Goal: Task Accomplishment & Management: Complete application form

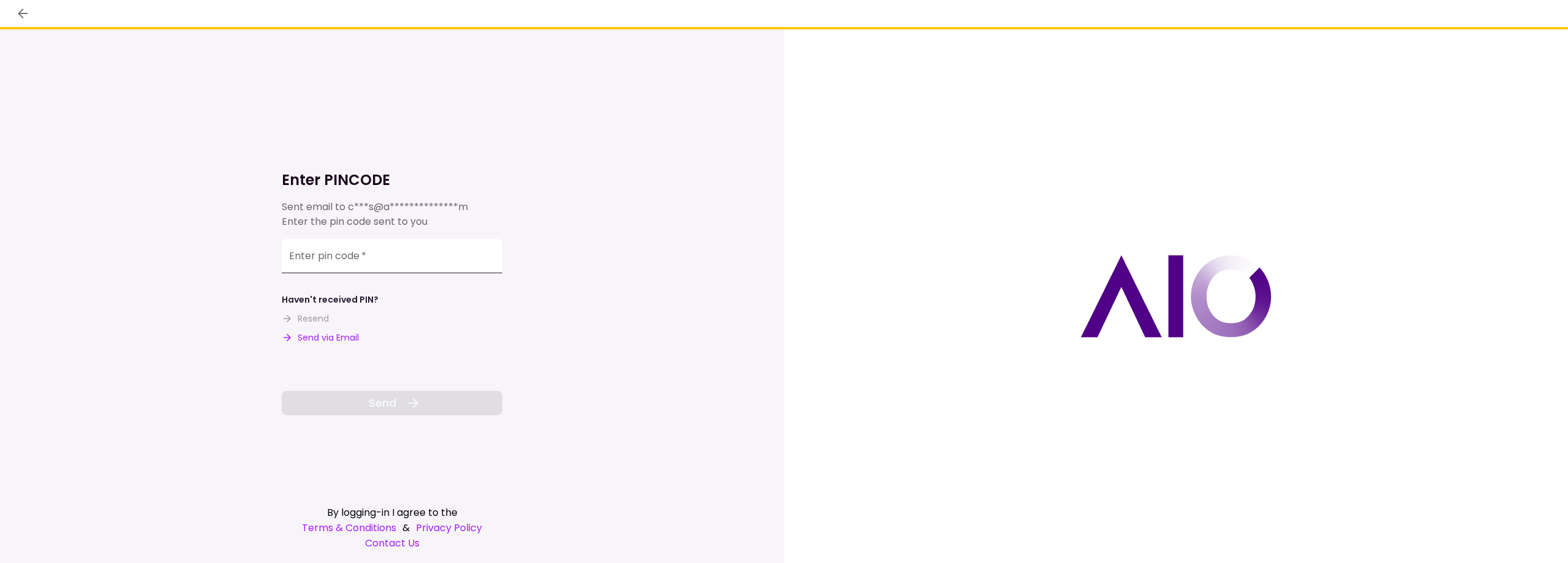
click at [364, 260] on input "Enter pin code   *" at bounding box center [392, 256] width 221 height 34
paste input "******"
type input "******"
click at [375, 401] on span "Send" at bounding box center [383, 402] width 28 height 17
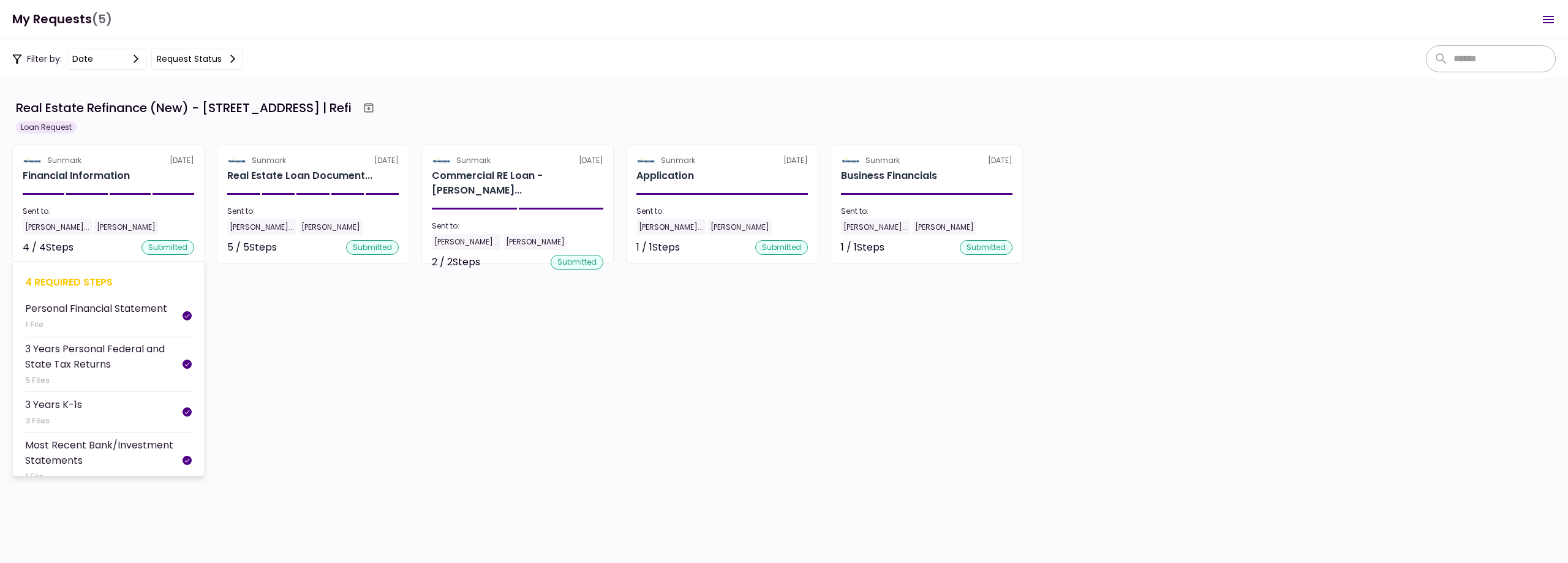
click at [121, 322] on div "1 File" at bounding box center [96, 325] width 142 height 12
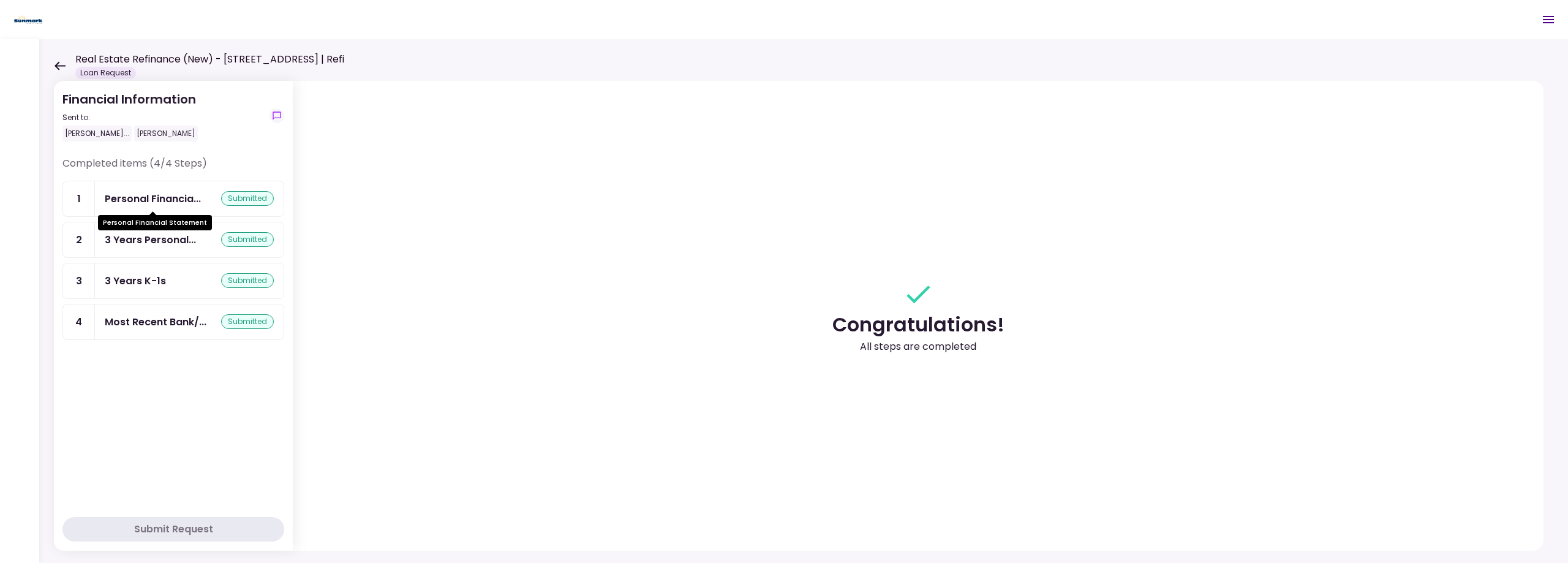
click at [169, 196] on div "Personal Financia..." at bounding box center [153, 198] width 96 height 15
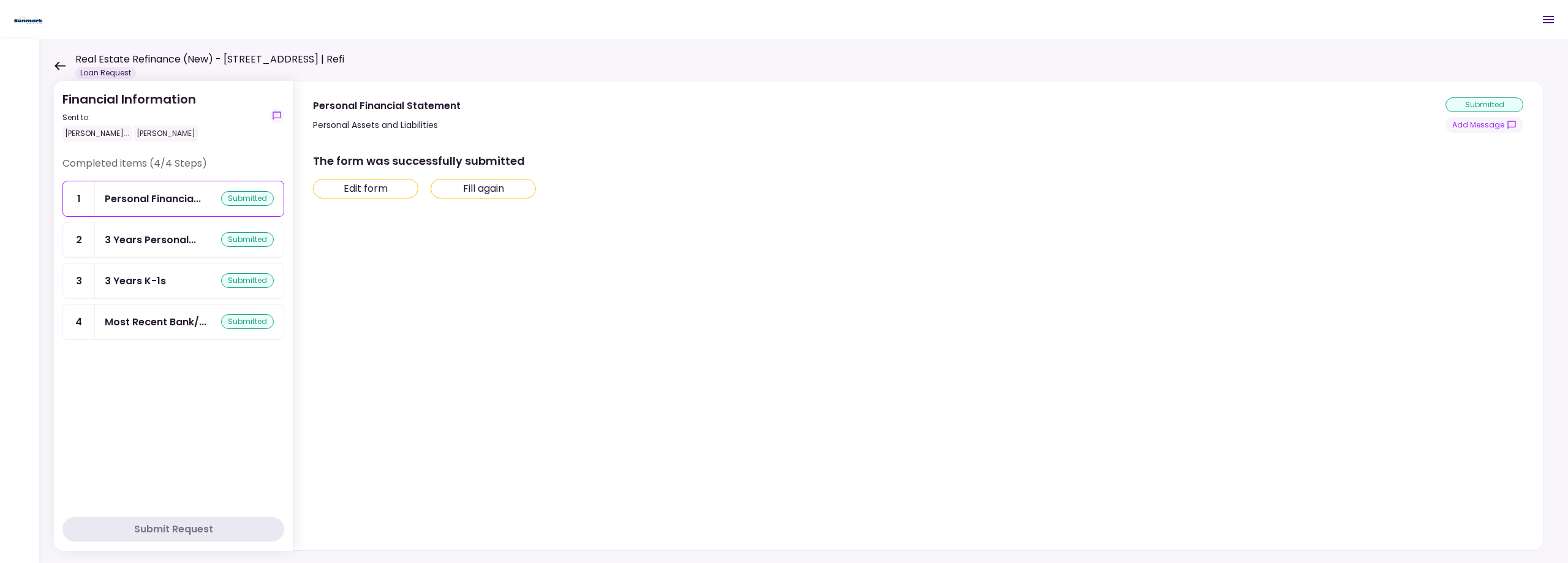
click at [383, 188] on button "Edit form" at bounding box center [365, 188] width 105 height 20
click at [1546, 20] on icon "Open menu" at bounding box center [1549, 20] width 11 height 7
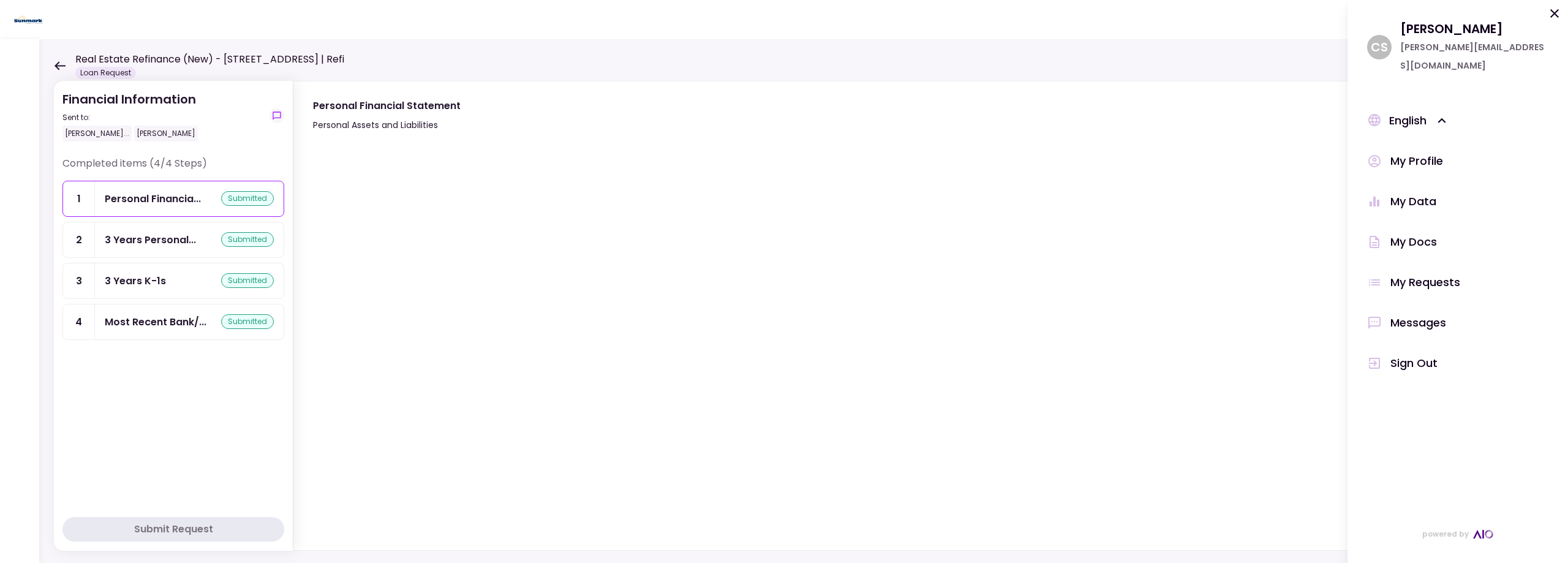
click at [1411, 233] on div "My Docs" at bounding box center [1414, 242] width 47 height 18
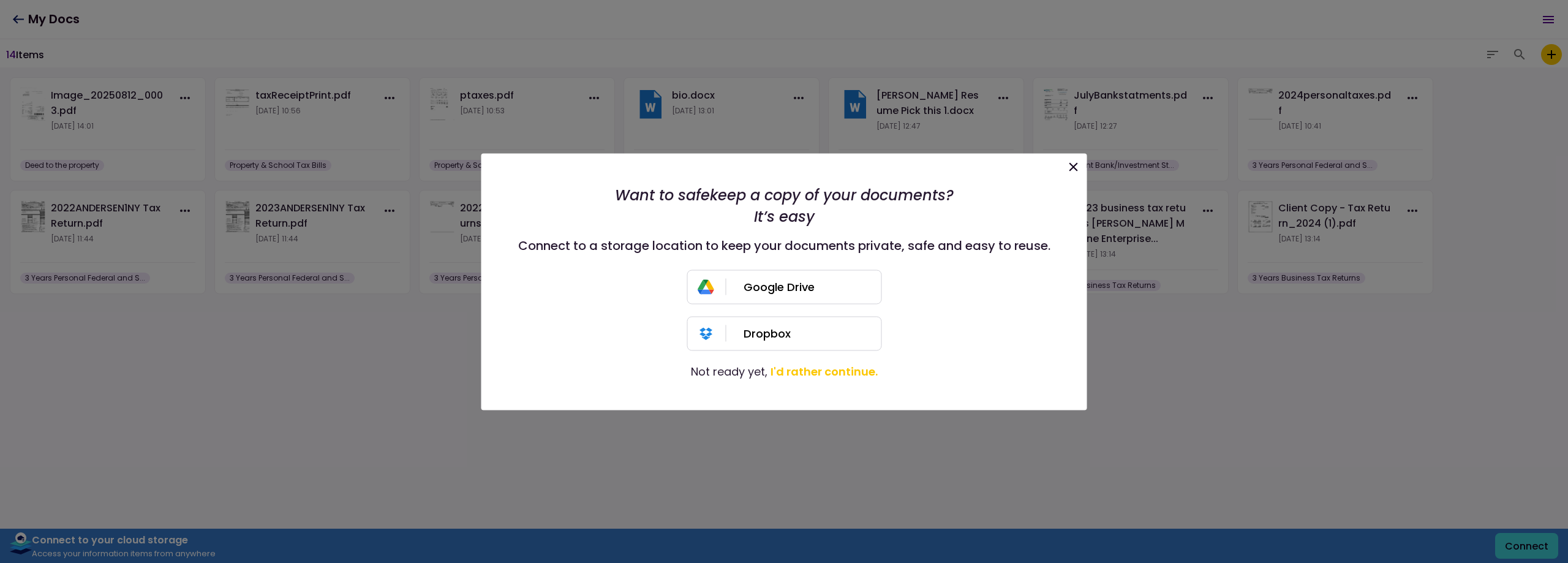
click at [788, 292] on div "Google Drive" at bounding box center [812, 287] width 137 height 33
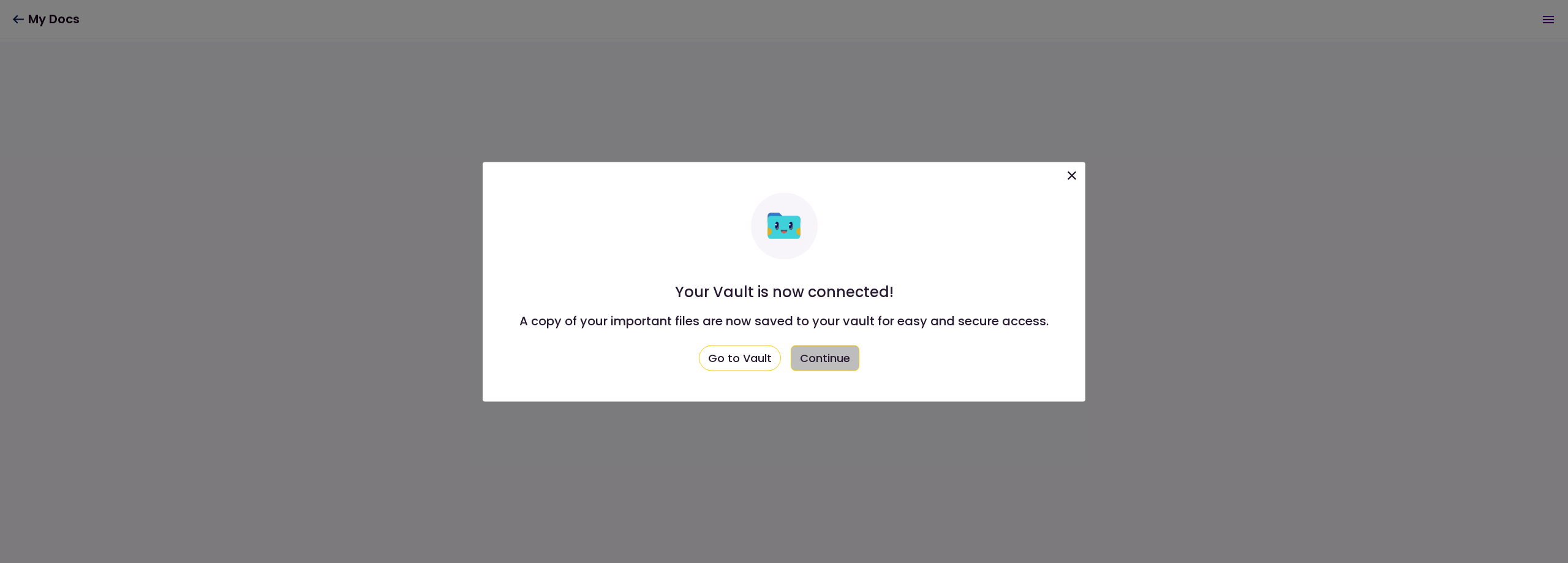
click at [821, 358] on button "Continue" at bounding box center [825, 358] width 68 height 26
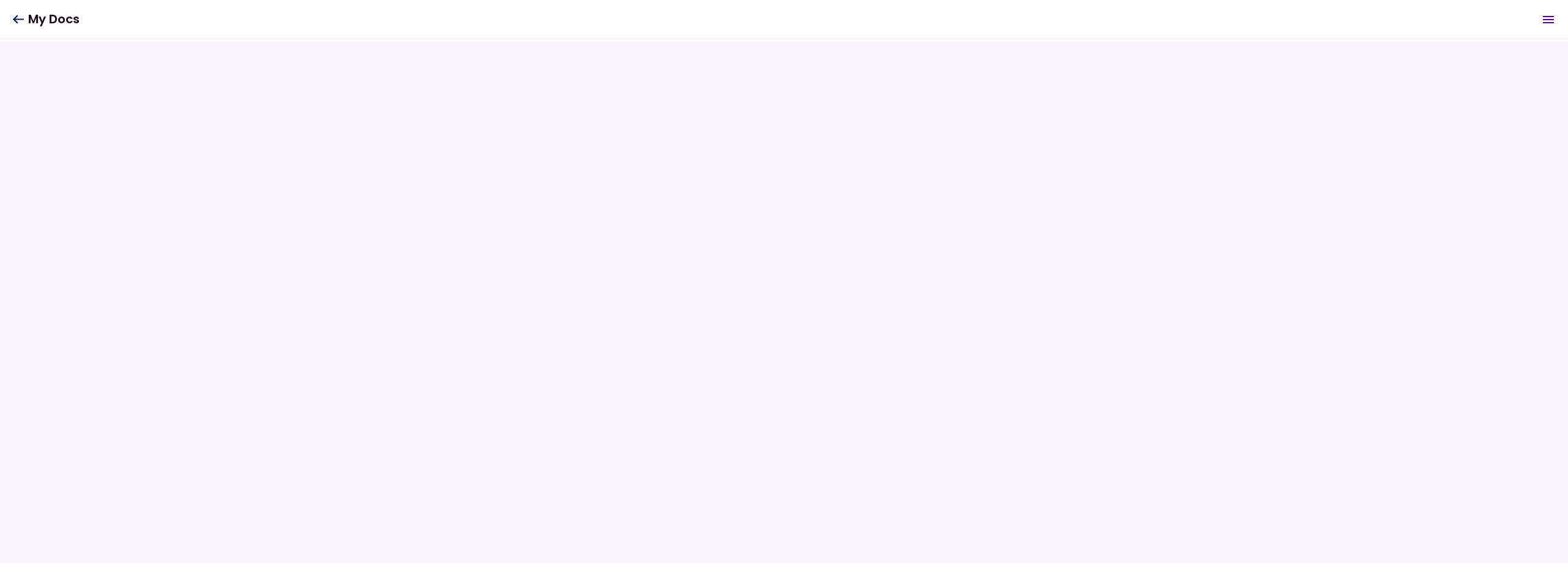
click at [244, 276] on section at bounding box center [784, 302] width 1568 height 521
click at [12, 18] on header "My Docs 0 Messages New Message Conversations Financial Information Financial In…" at bounding box center [784, 20] width 1568 height 39
click at [17, 18] on icon at bounding box center [18, 19] width 12 height 9
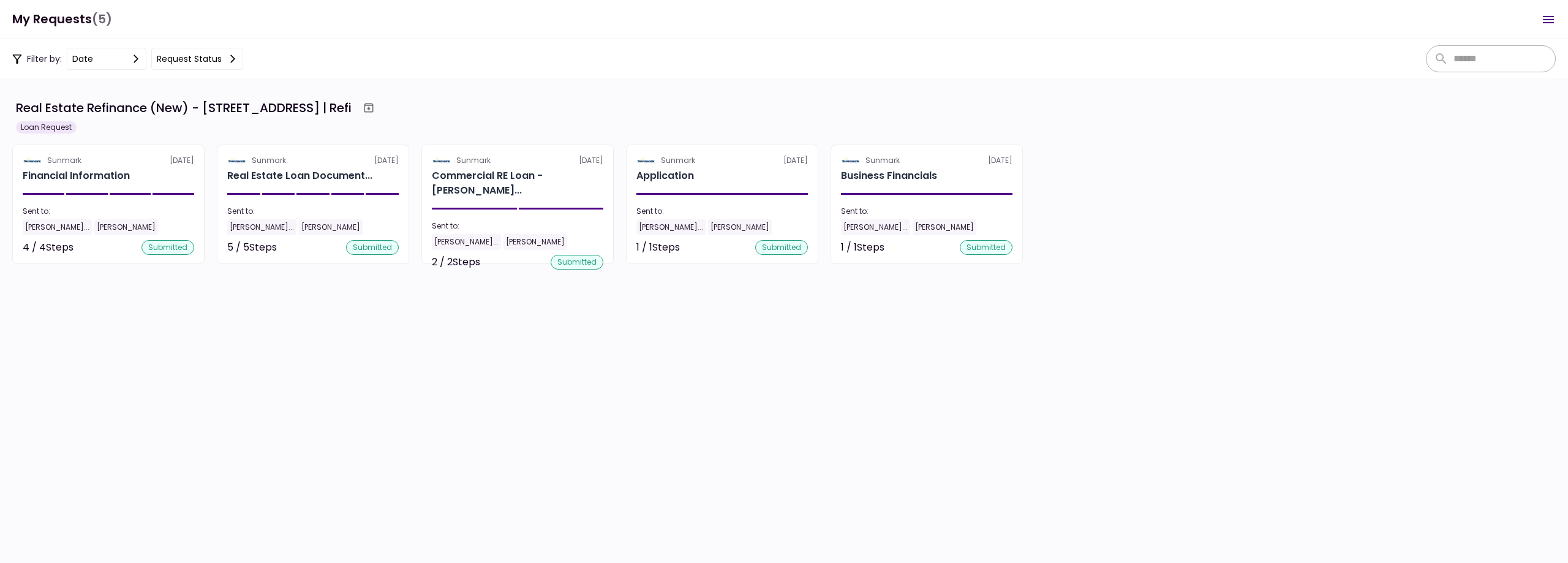
click at [1543, 25] on icon "Open menu" at bounding box center [1549, 20] width 15 height 15
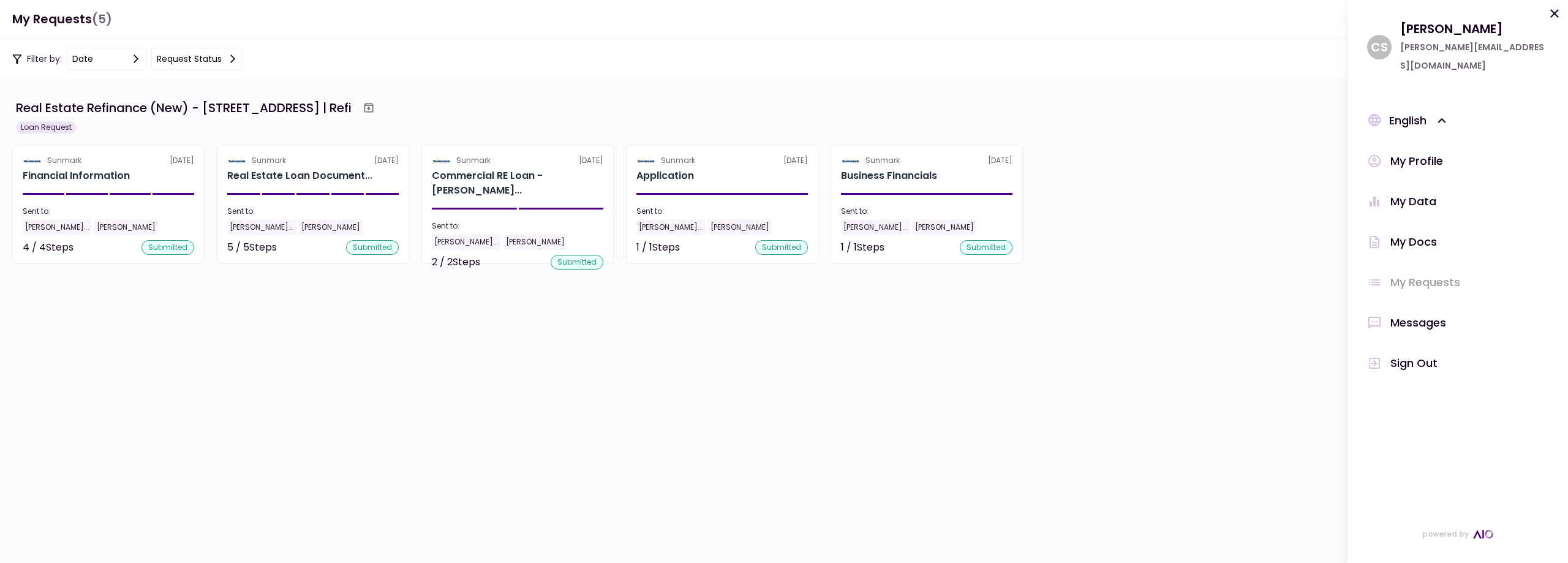
click at [1406, 233] on div "My Docs" at bounding box center [1414, 242] width 47 height 18
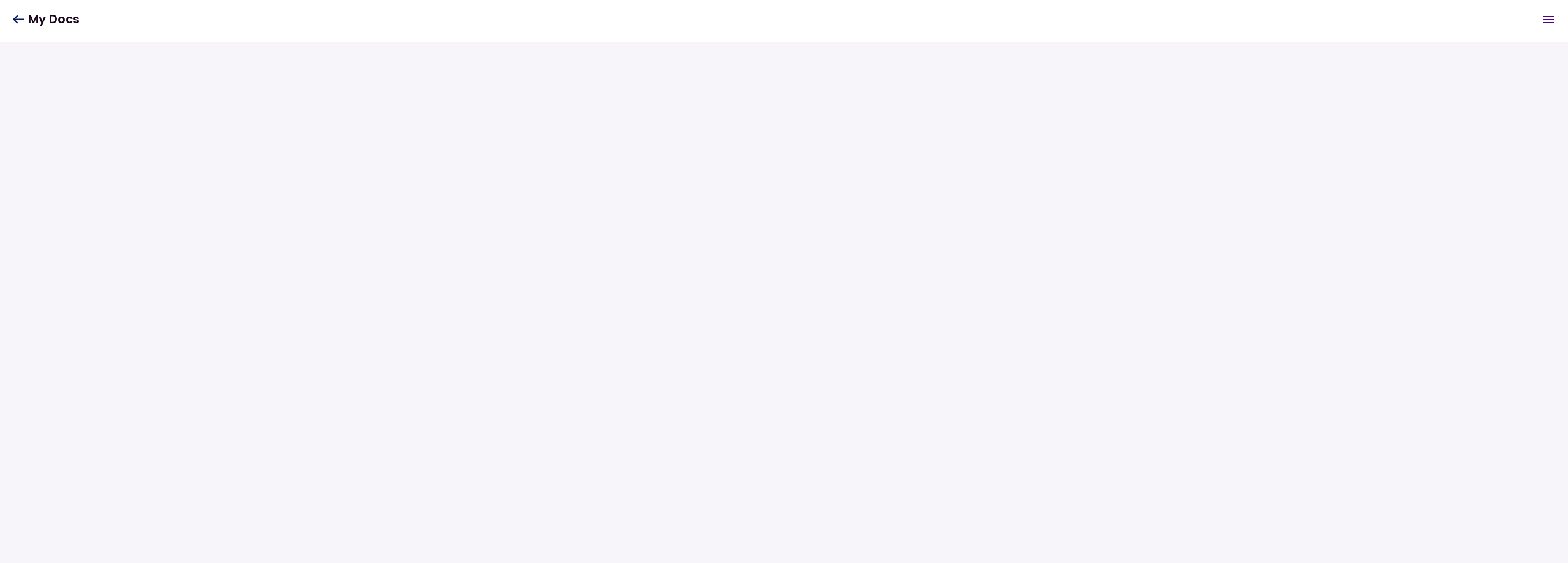
click at [19, 18] on icon at bounding box center [18, 19] width 12 height 9
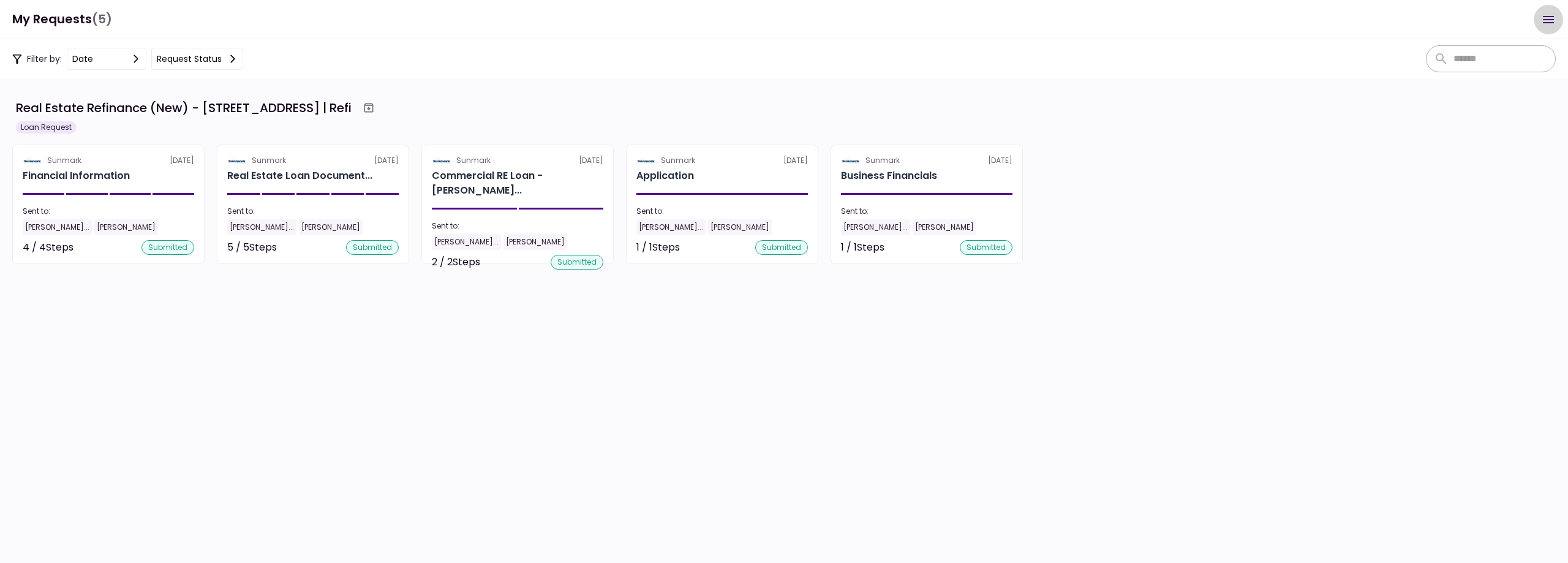
click at [1551, 24] on icon "Open menu" at bounding box center [1549, 20] width 15 height 15
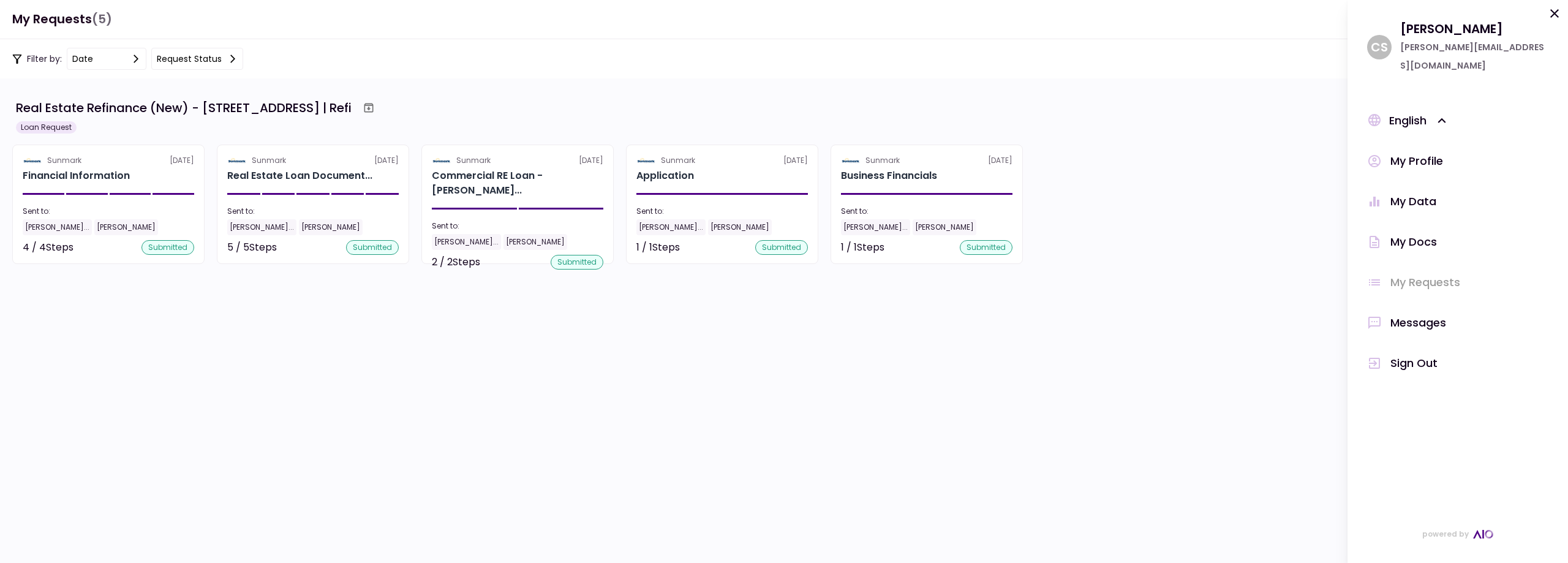
click at [1418, 233] on div "My Docs" at bounding box center [1414, 242] width 47 height 18
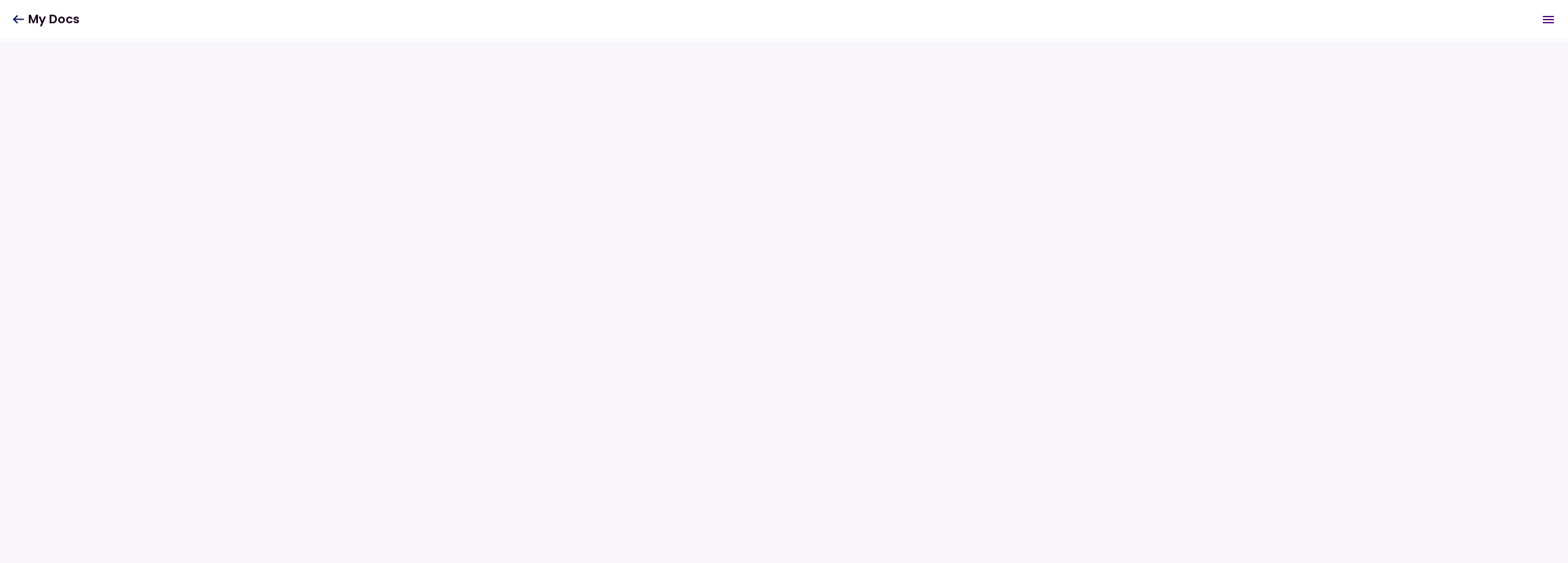
click at [1047, 154] on section at bounding box center [784, 302] width 1568 height 521
click at [1542, 14] on icon "Open menu" at bounding box center [1549, 20] width 15 height 15
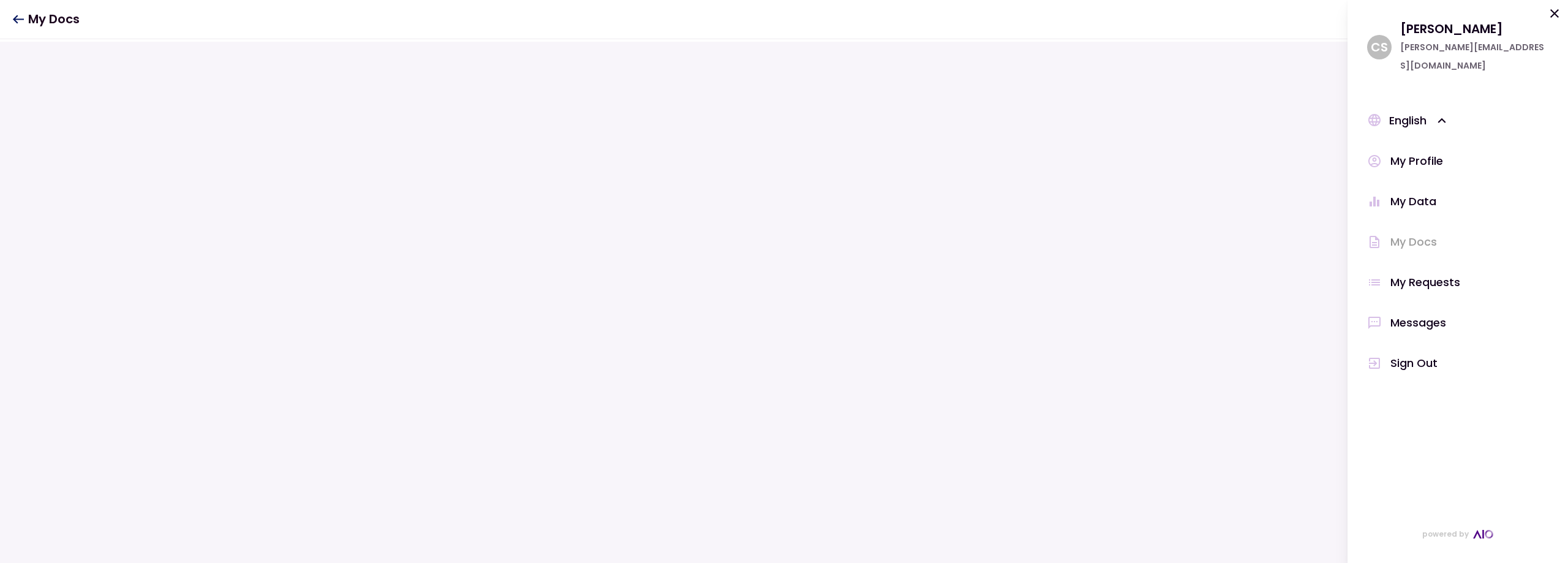
click at [14, 22] on icon at bounding box center [18, 19] width 12 height 9
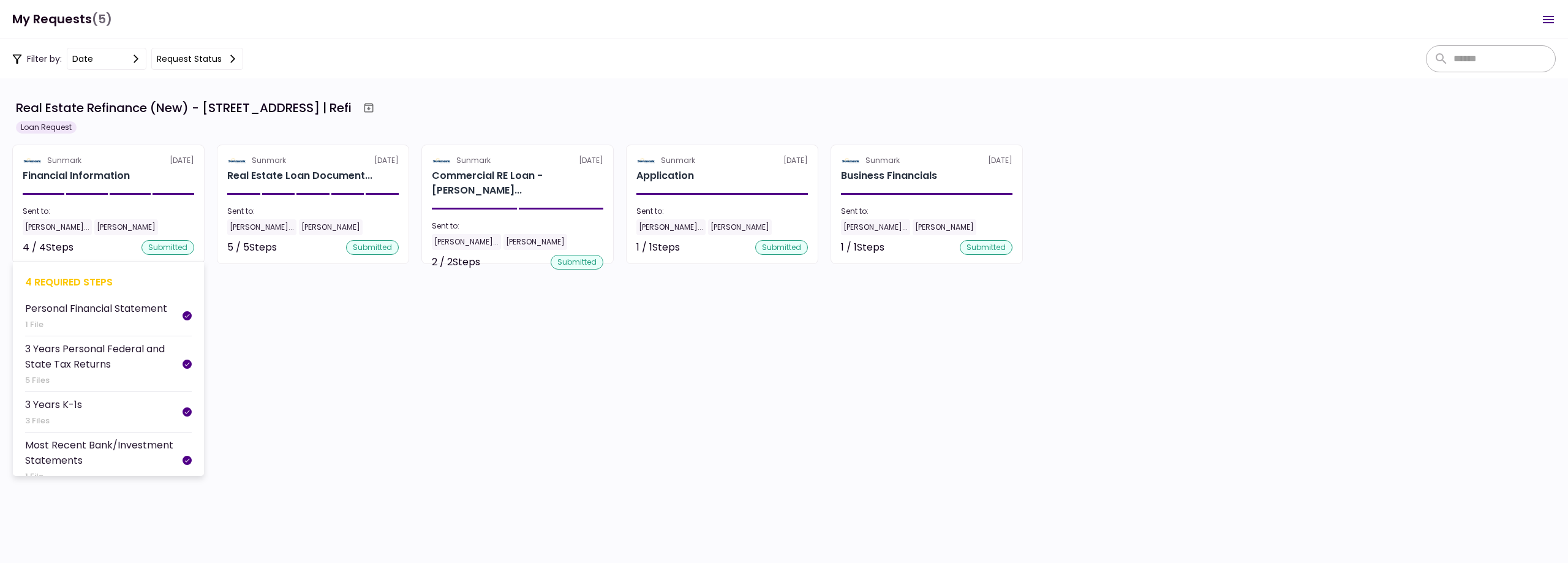
click at [82, 309] on div "Personal Financial Statement" at bounding box center [96, 308] width 142 height 15
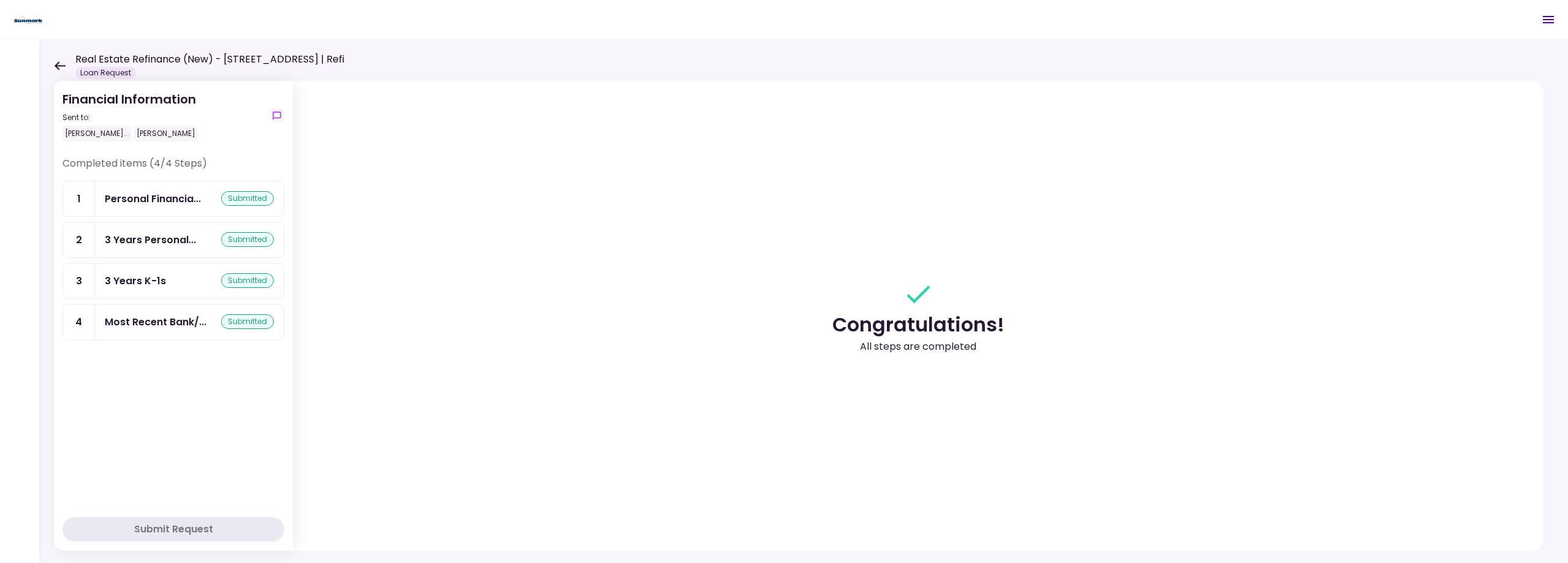
click at [102, 73] on div "Loan Request" at bounding box center [105, 73] width 60 height 12
click at [118, 189] on div "Personal Financia... submitted" at bounding box center [189, 198] width 189 height 35
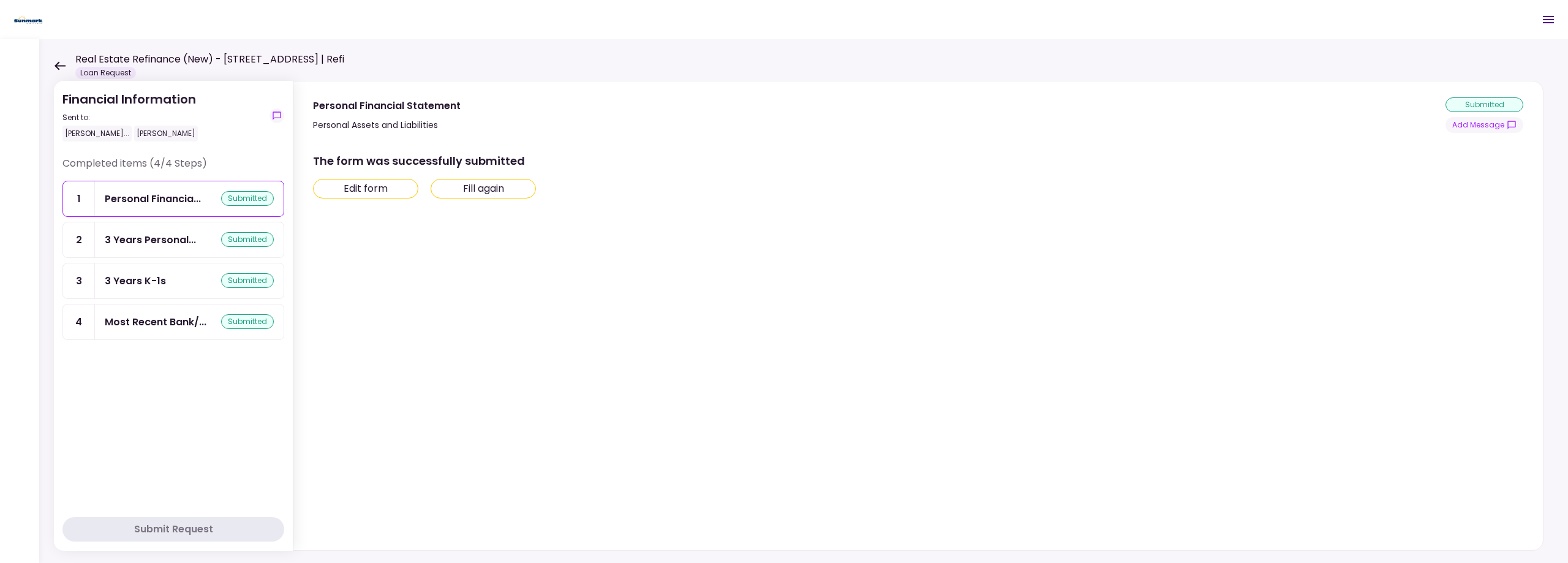
click at [55, 70] on icon at bounding box center [60, 65] width 12 height 9
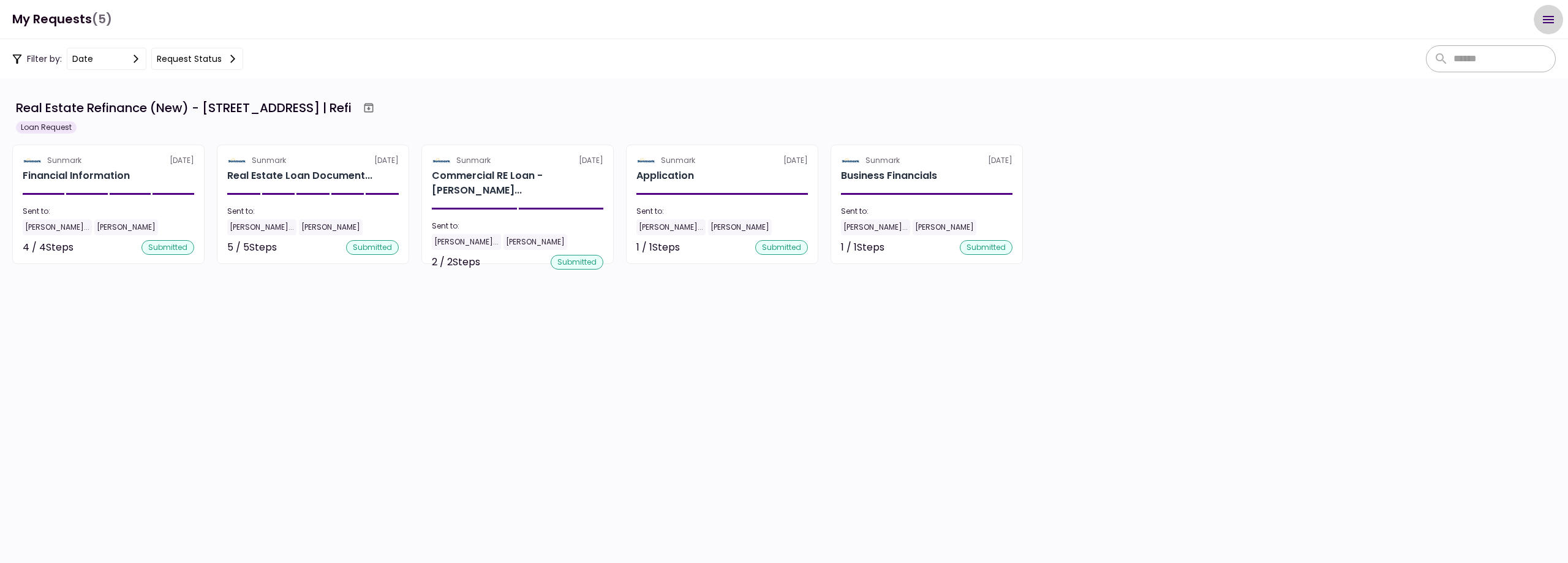
click at [1550, 18] on icon "Open menu" at bounding box center [1549, 20] width 15 height 15
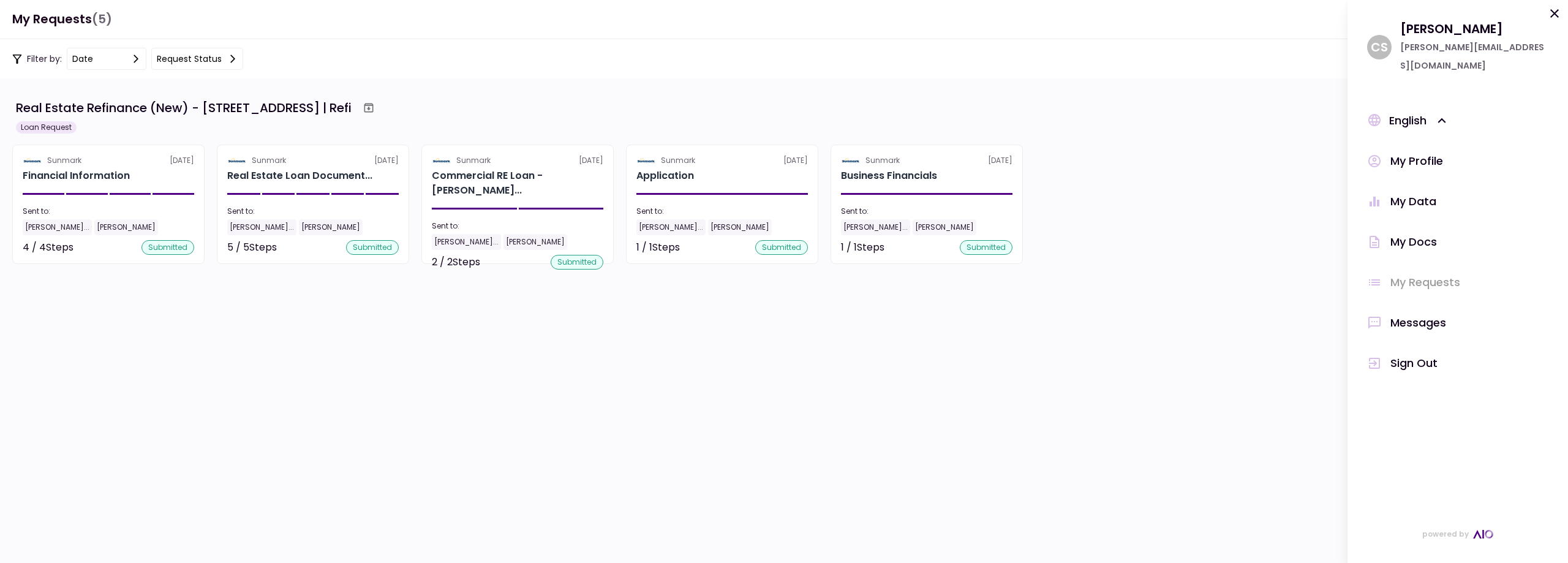
click at [1423, 192] on div "My Data" at bounding box center [1413, 201] width 46 height 18
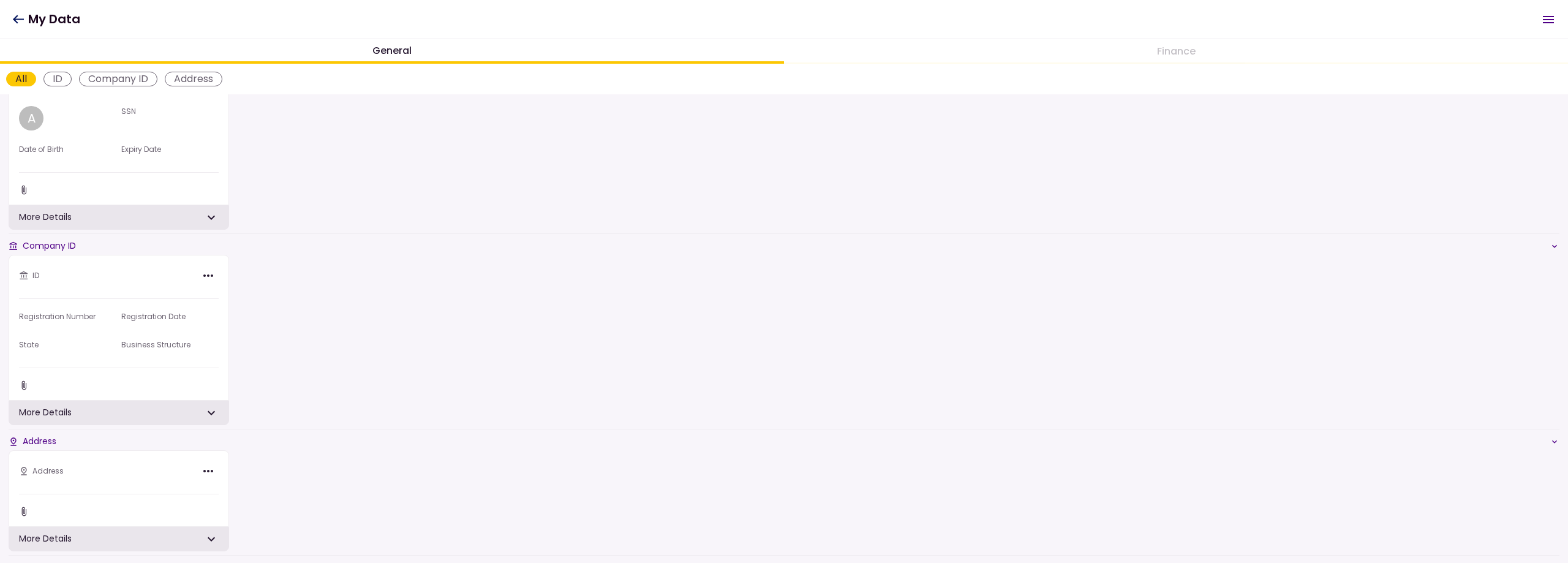
scroll to position [132, 0]
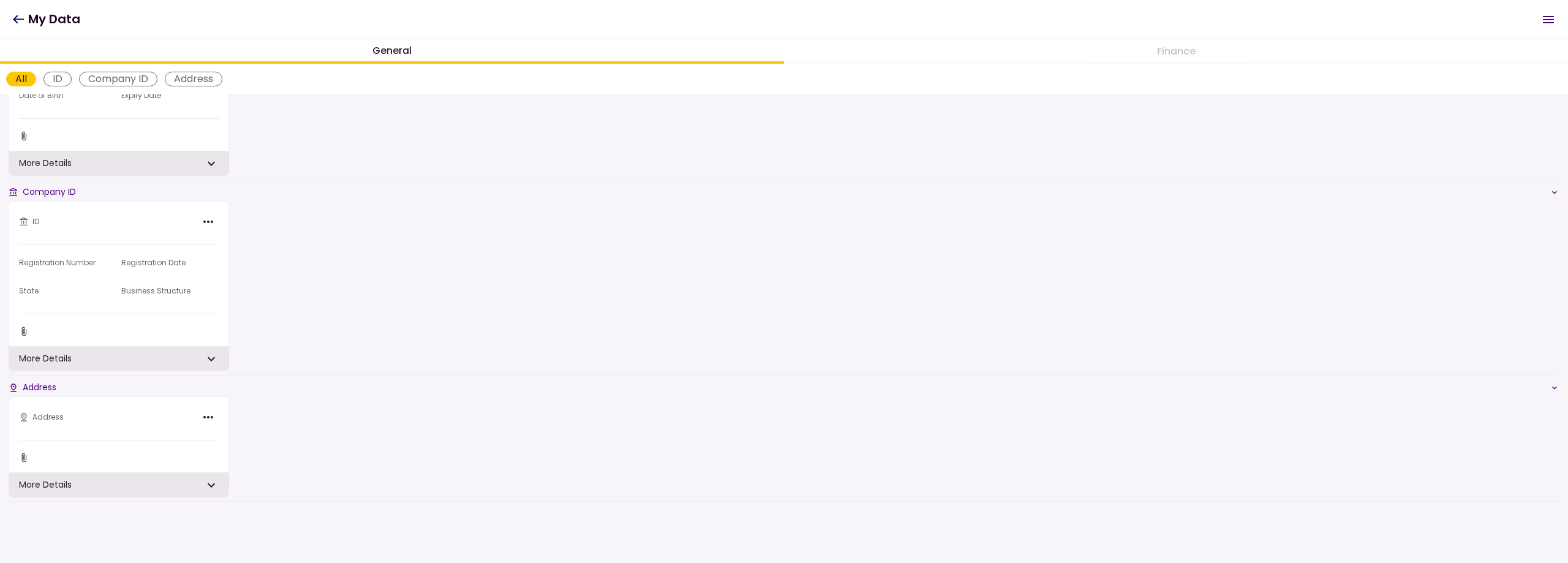
click at [23, 332] on icon at bounding box center [24, 331] width 10 height 10
click at [61, 363] on div "More Details" at bounding box center [119, 359] width 221 height 25
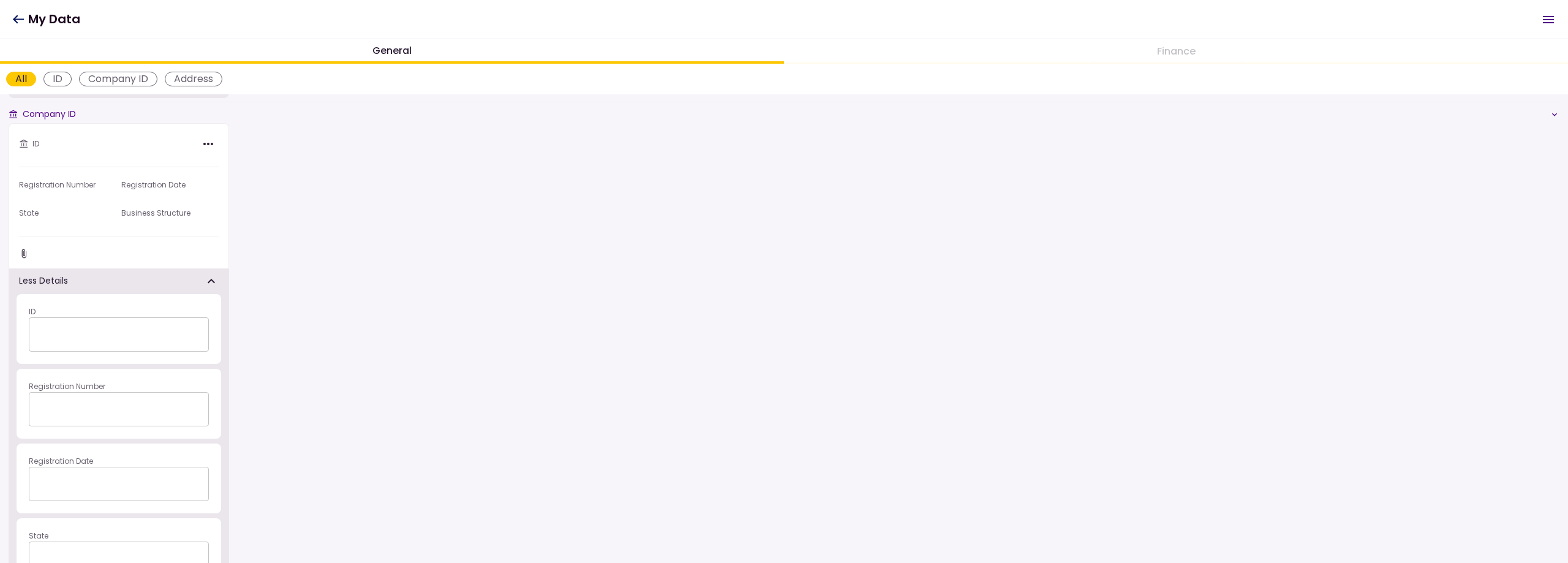
scroll to position [438, 0]
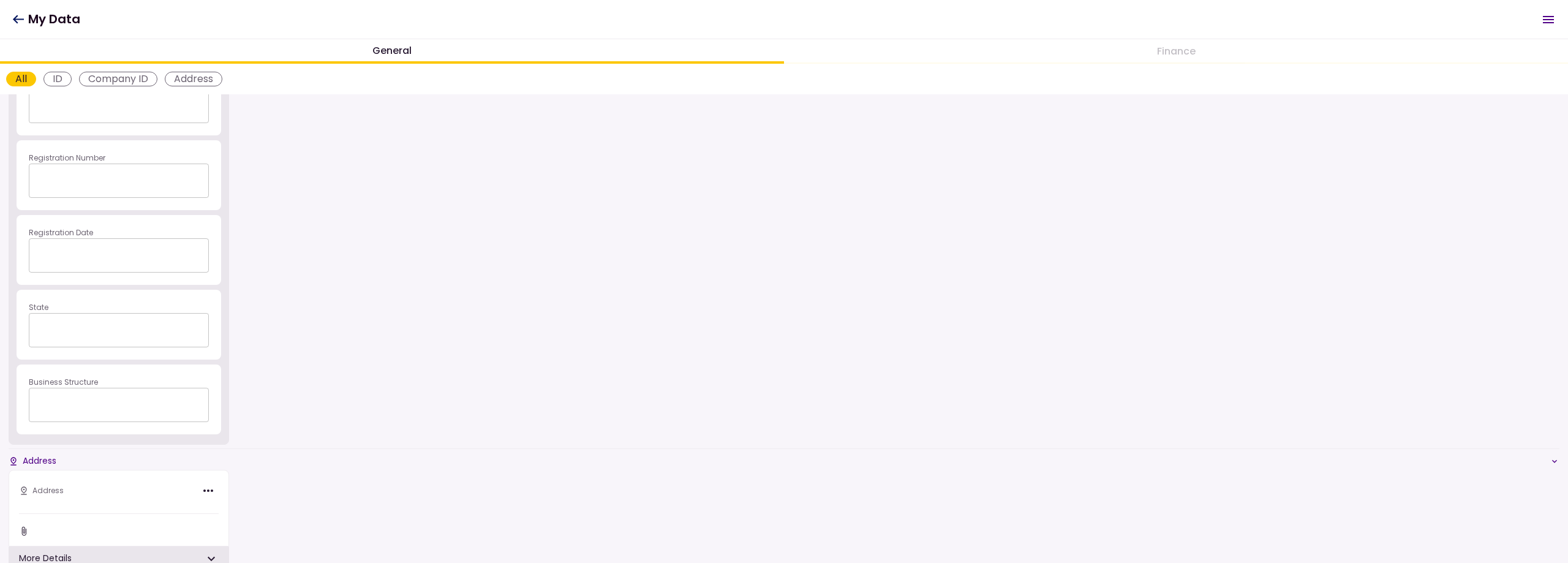
click at [1545, 25] on icon "Open menu" at bounding box center [1549, 20] width 15 height 15
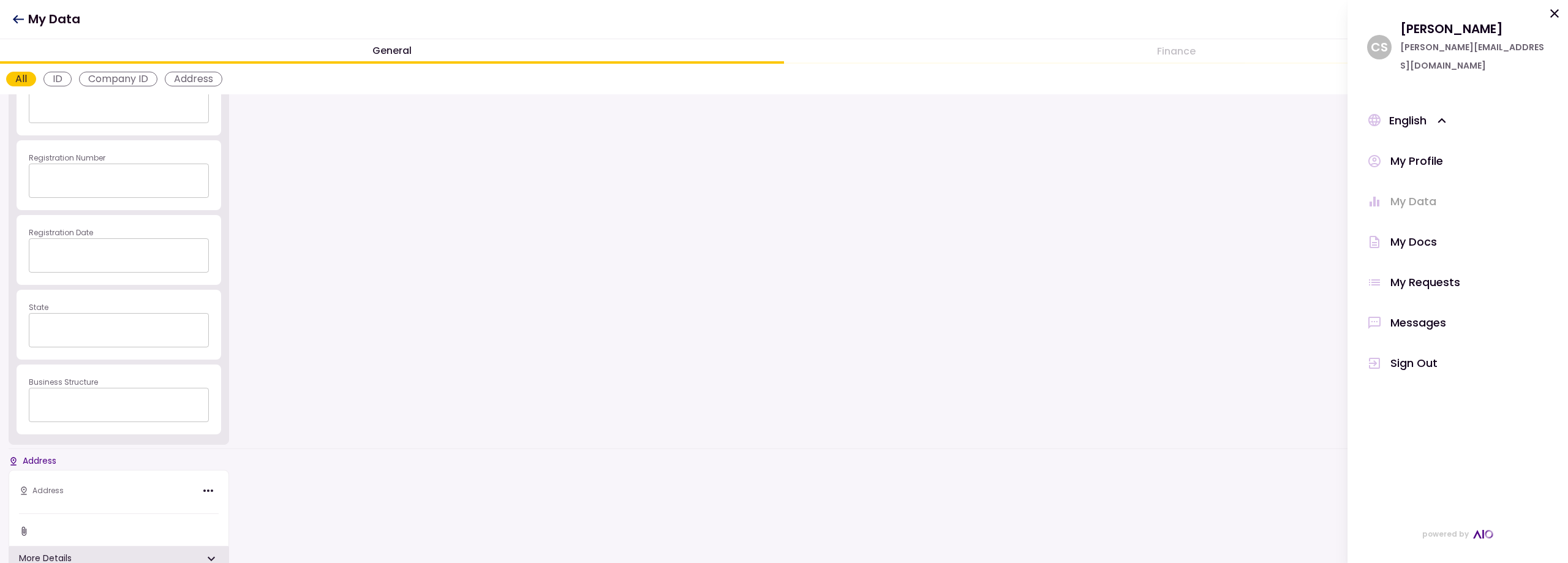
click at [1559, 13] on icon at bounding box center [1555, 14] width 15 height 15
